Goal: Check status: Check status

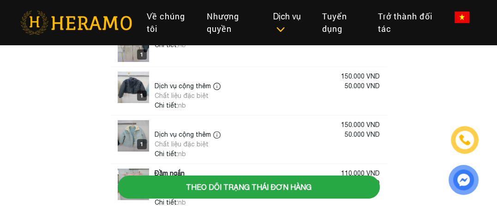
scroll to position [184, 0]
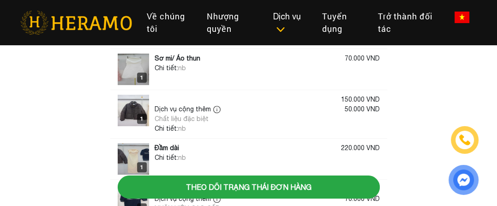
scroll to position [348, 0]
drag, startPoint x: 159, startPoint y: 122, endPoint x: 164, endPoint y: 122, distance: 5.1
click at [164, 122] on div "Chất liệu đặc biệt" at bounding box center [188, 119] width 68 height 10
click at [143, 115] on div "1" at bounding box center [142, 119] width 10 height 10
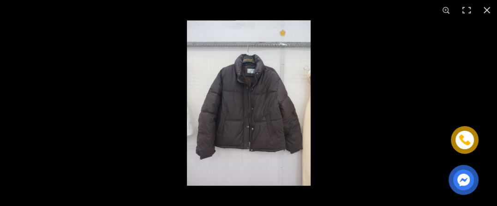
click at [370, 131] on div at bounding box center [414, 123] width 497 height 206
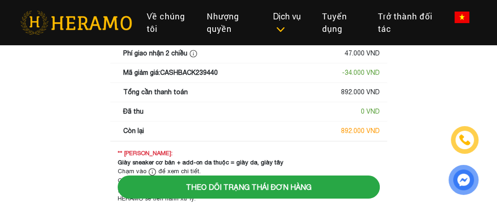
scroll to position [579, 0]
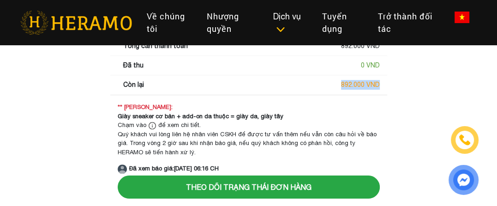
drag, startPoint x: 336, startPoint y: 87, endPoint x: 397, endPoint y: 78, distance: 61.5
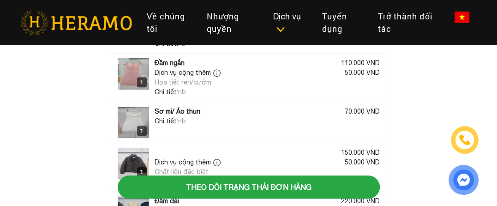
scroll to position [210, 0]
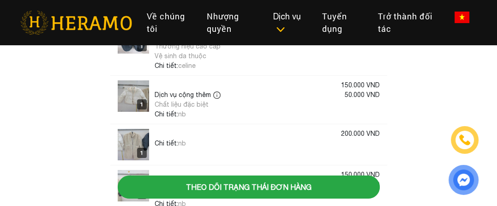
scroll to position [25, 0]
